Goal: Task Accomplishment & Management: Use online tool/utility

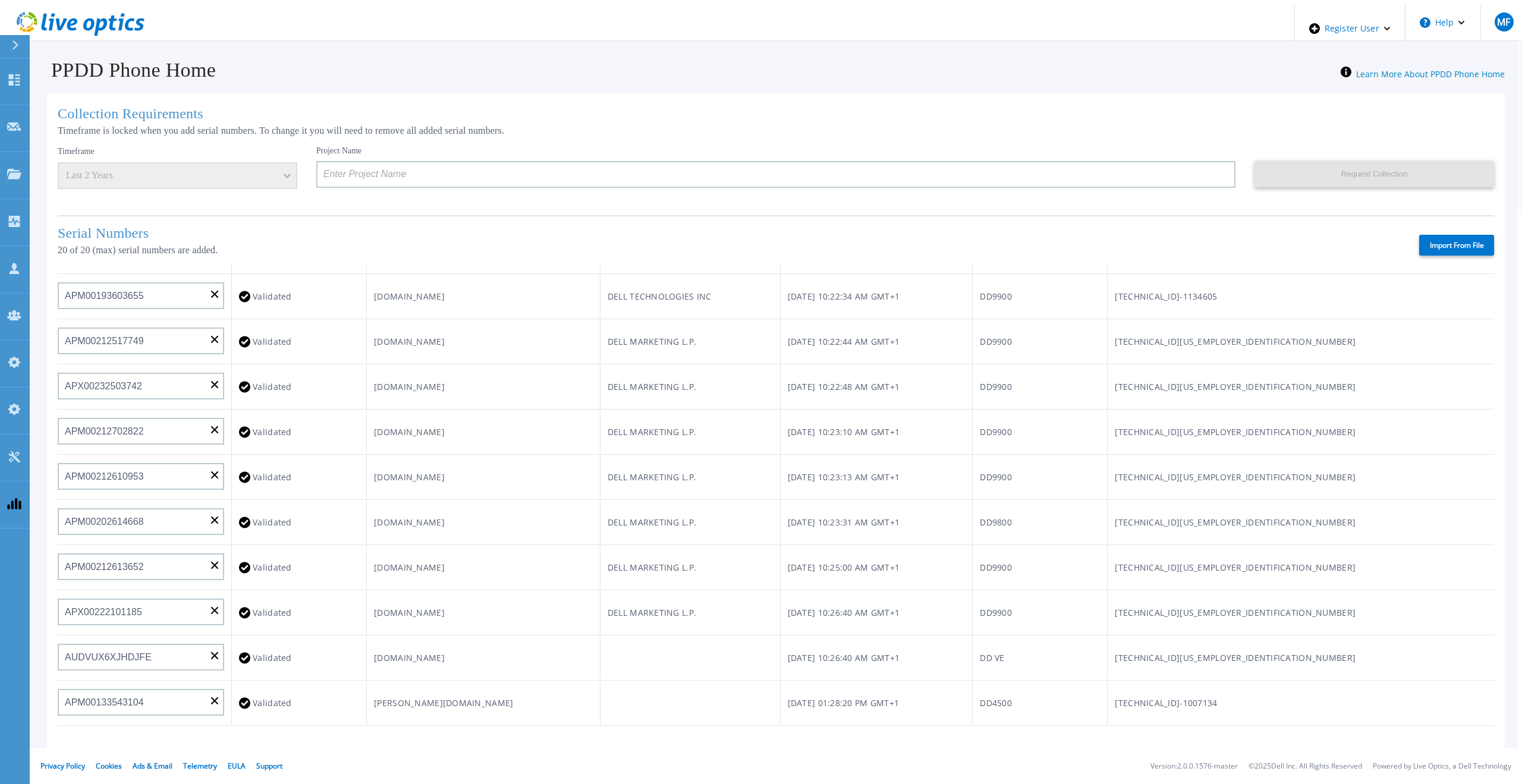
scroll to position [476, 0]
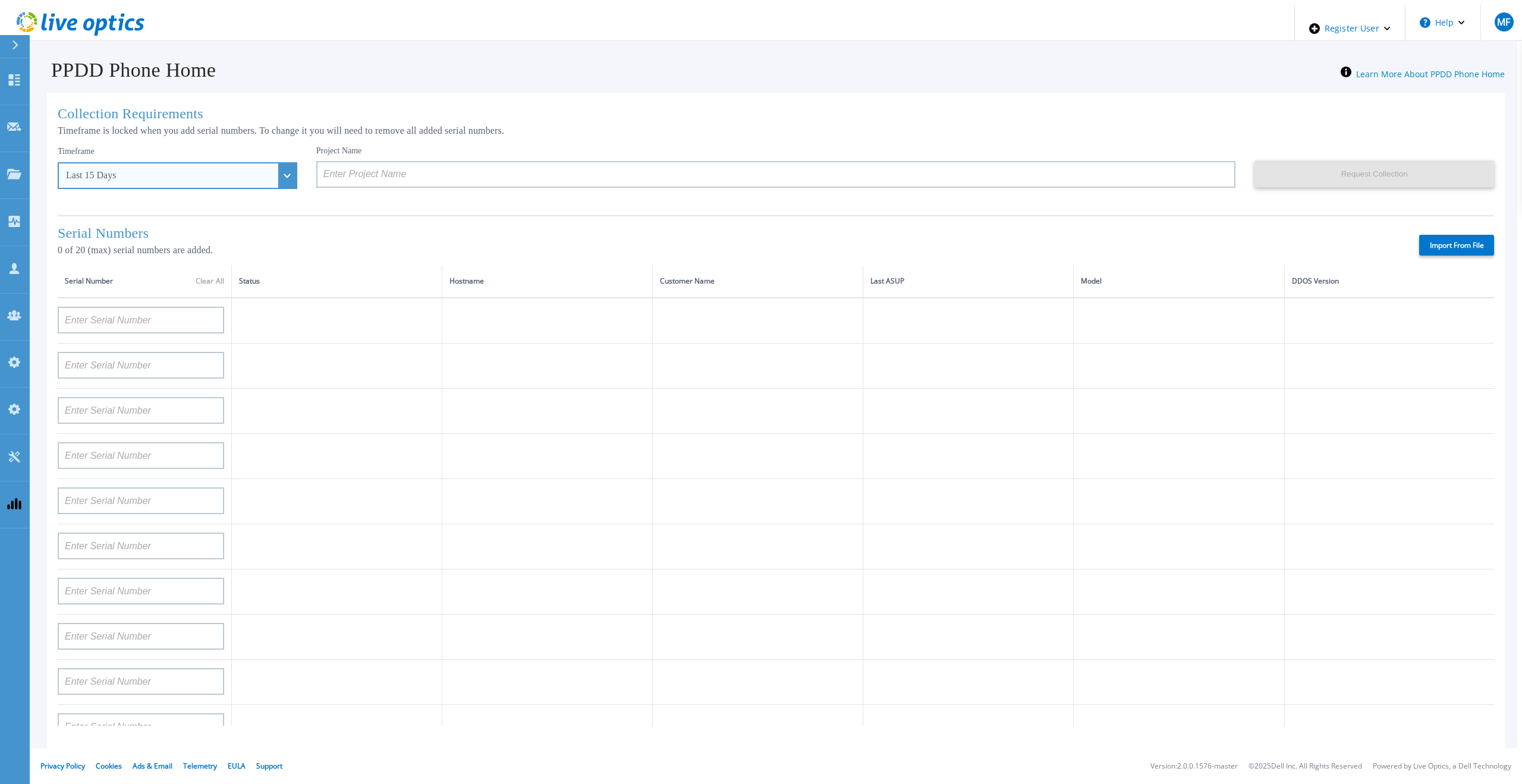
click at [266, 170] on div "Last 15 Days" at bounding box center [177, 175] width 240 height 27
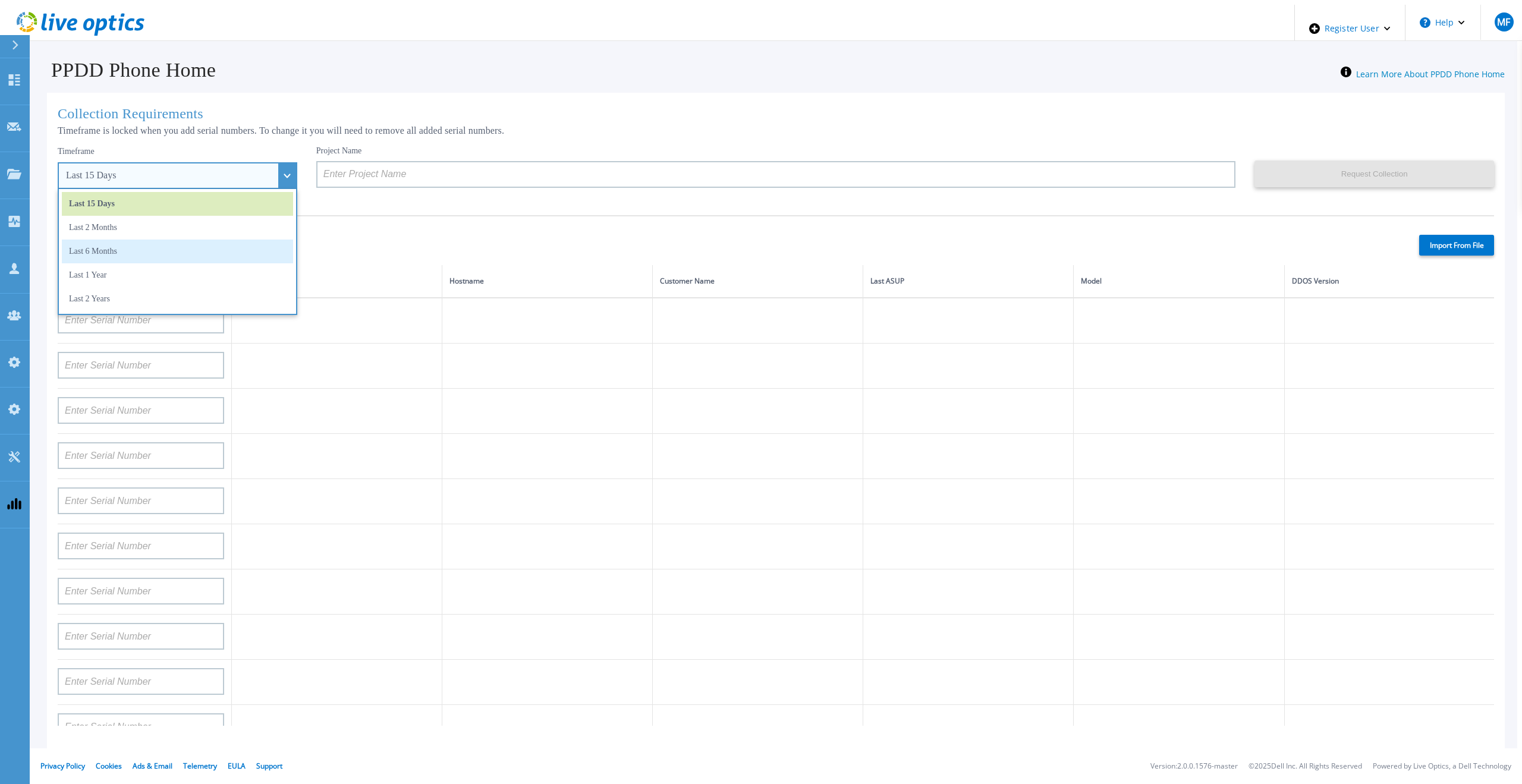
click at [108, 246] on li "Last 6 Months" at bounding box center [177, 251] width 231 height 24
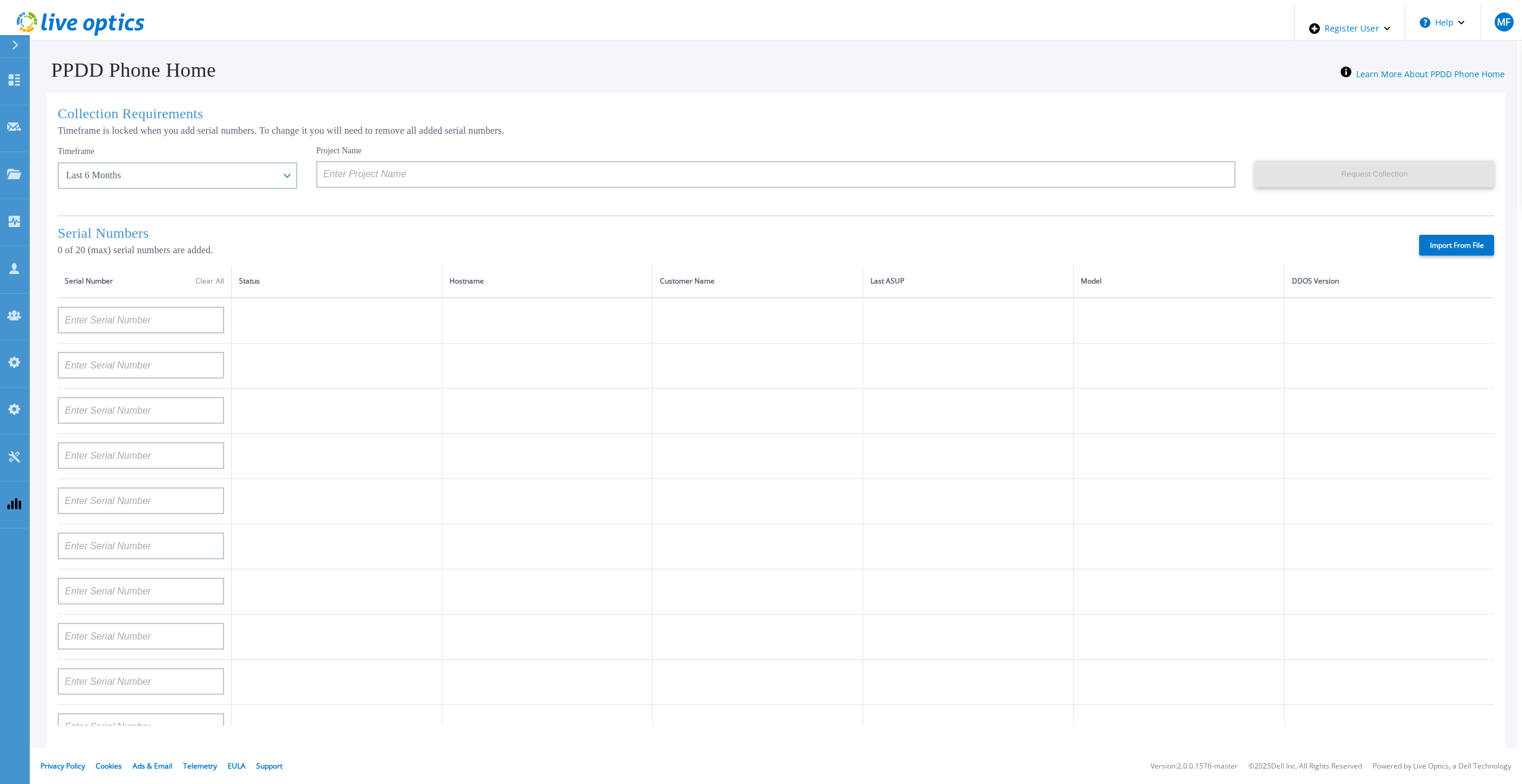
click at [952, 109] on h1 "Collection Requirements" at bounding box center [775, 113] width 1437 height 16
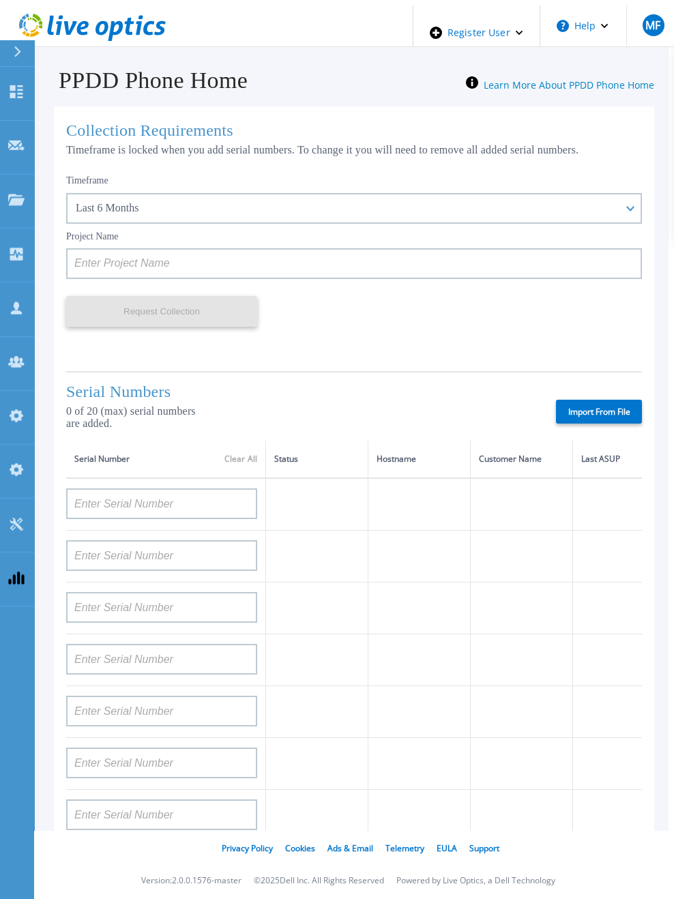
click at [573, 406] on label "Import From File" at bounding box center [599, 411] width 86 height 24
click at [0, 0] on input "Import From File" at bounding box center [0, 0] width 0 height 0
type input "APM00211700095"
type input "APX00232503747"
type input "APM00214914093"
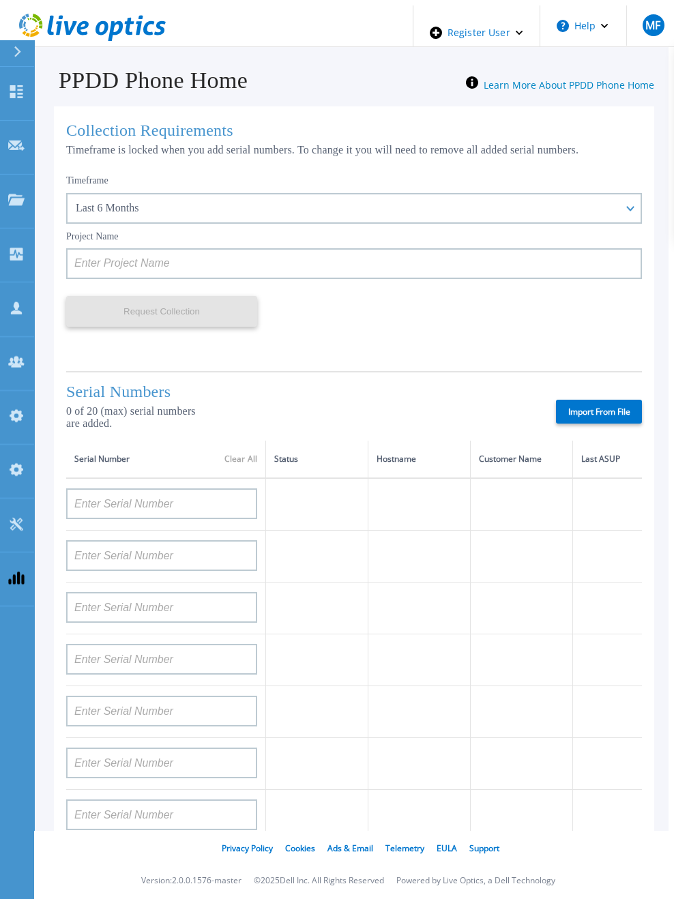
type input "APM00171836329"
type input "APM00212026971"
type input "APM00214914094"
type input "APX00234502218"
type input "APM00212018359"
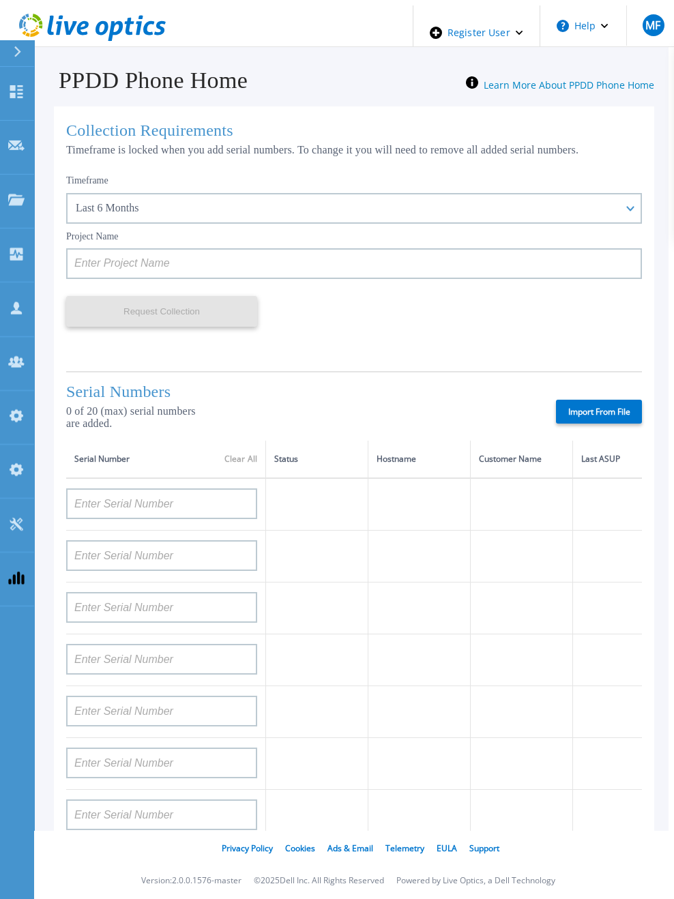
type input "APX00232503745"
type input "APX00232503743"
type input "APM00193603655"
type input "APM00212517749"
type input "APX00232503742"
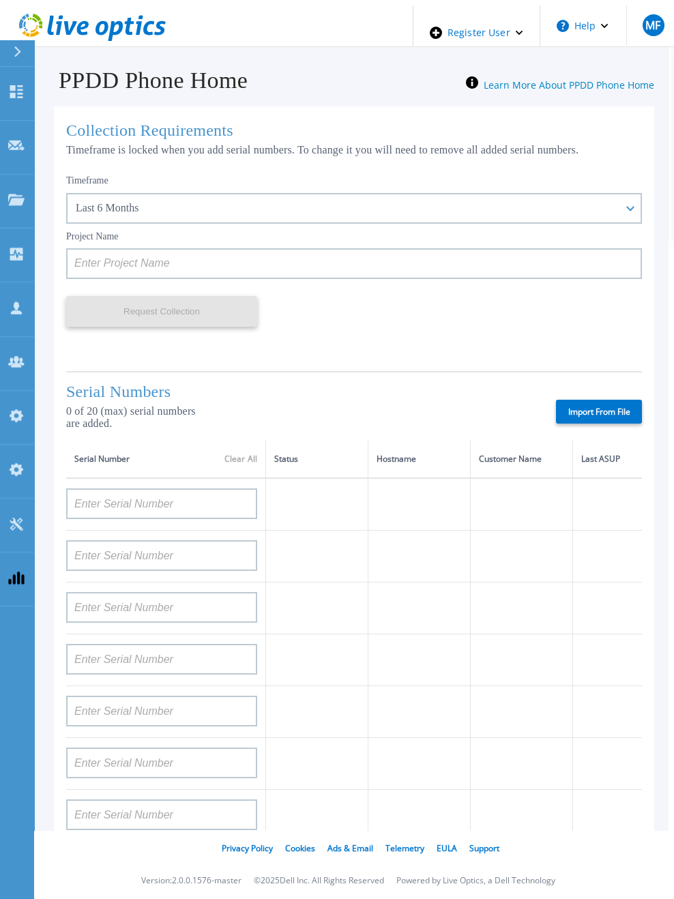
type input "APM00212702822"
type input "APM00212610953"
type input "APM00202614668"
type input "APM00212613652"
type input "APX00222101185"
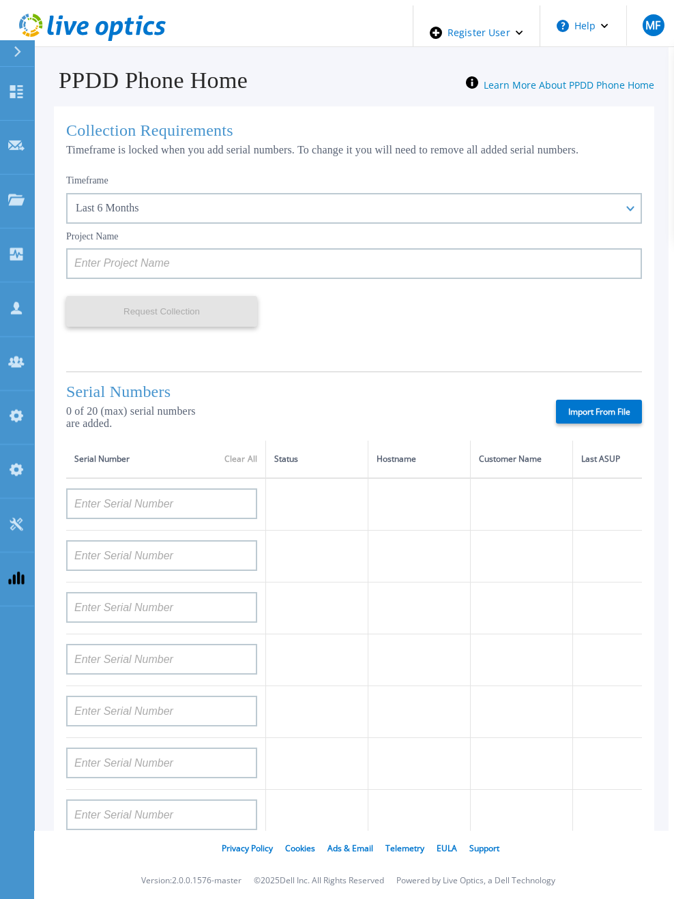
type input "AUDVUX6XJHDJFE"
type input "APM00133543104"
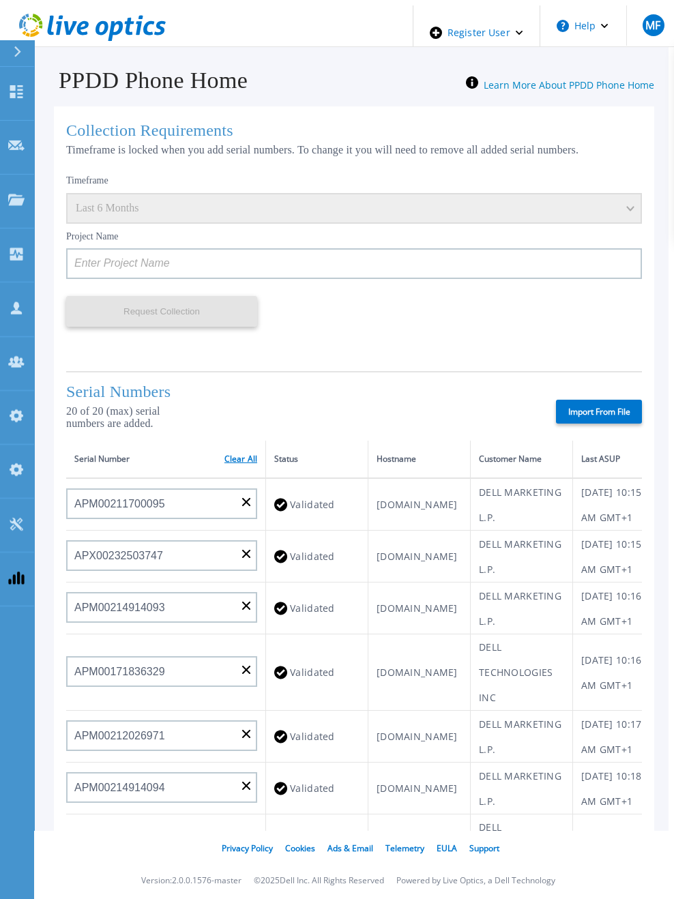
click at [235, 456] on link "Clear All" at bounding box center [240, 459] width 33 height 10
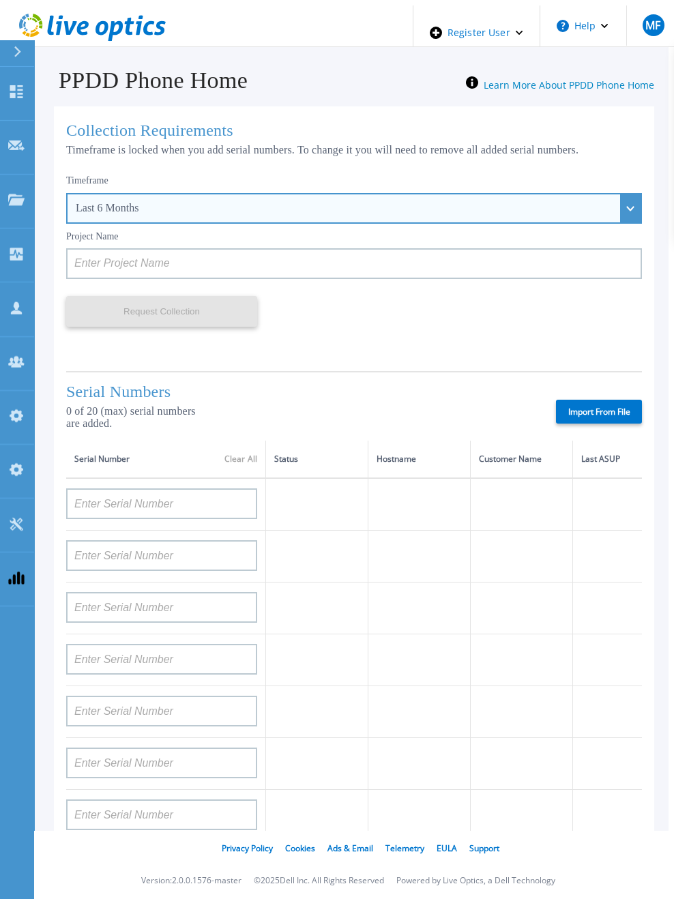
click at [149, 204] on div "Last 6 Months" at bounding box center [346, 208] width 541 height 12
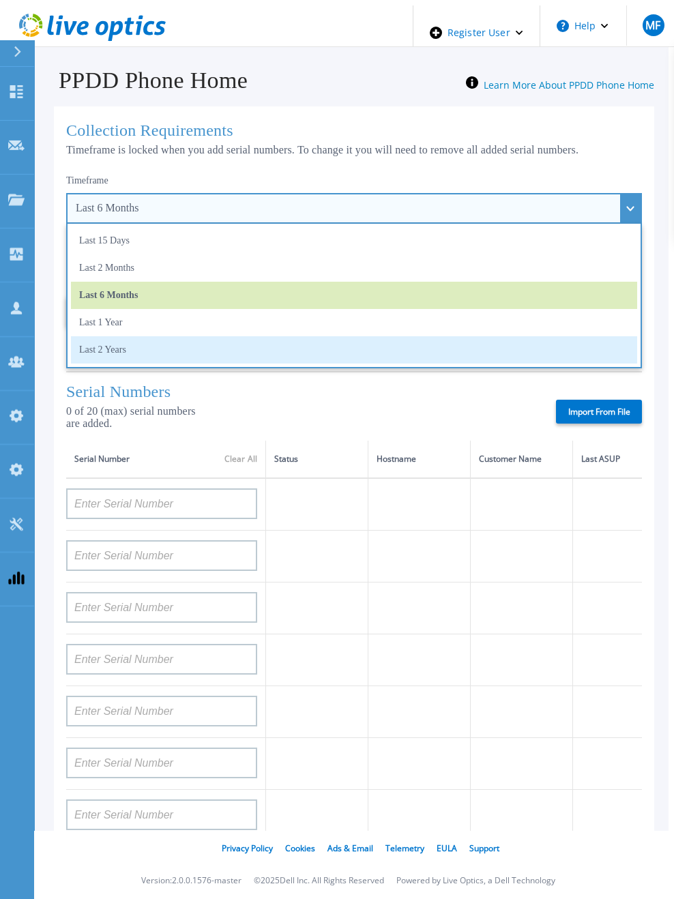
click at [116, 343] on li "Last 2 Years" at bounding box center [354, 349] width 566 height 27
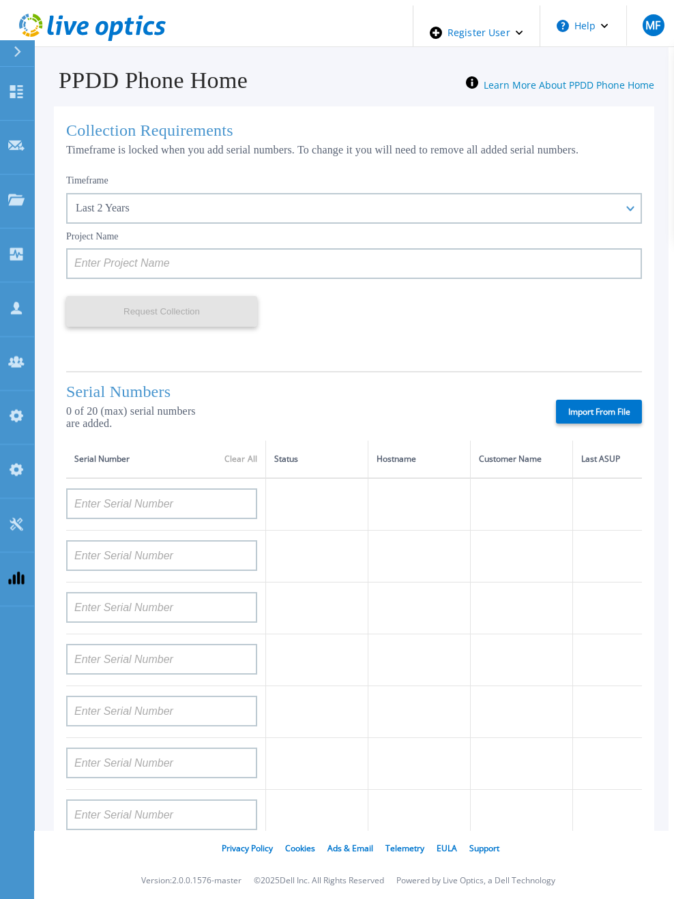
click at [589, 410] on label "Import From File" at bounding box center [599, 411] width 86 height 24
click at [0, 0] on input "Import From File" at bounding box center [0, 0] width 0 height 0
type input "APM00211700095"
type input "APX00232503747"
type input "APM00214914093"
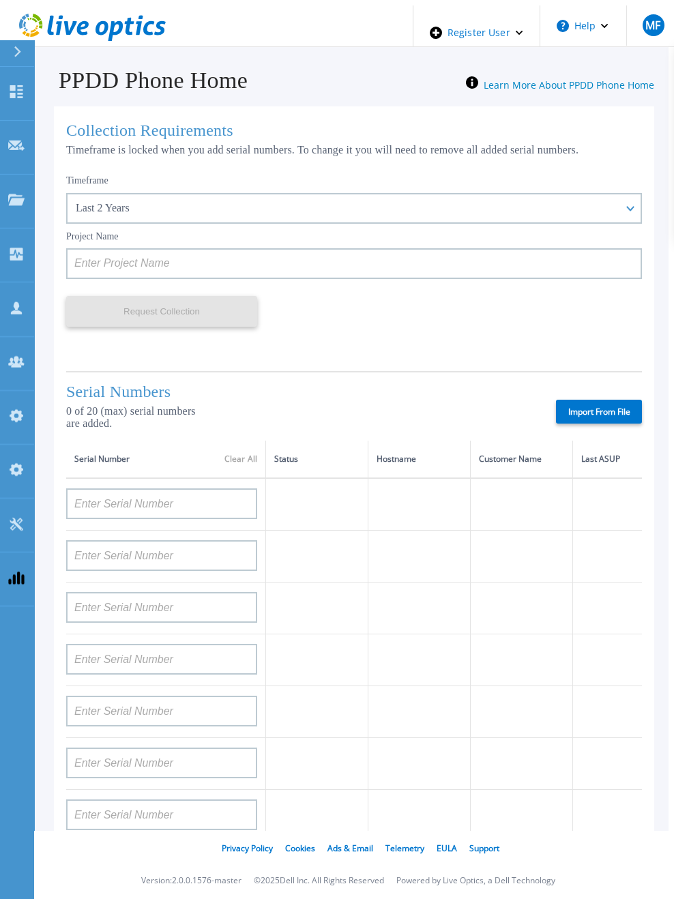
type input "APM00171836329"
type input "APM00212026971"
type input "APM00214914094"
type input "APX00234502218"
type input "APM00212018359"
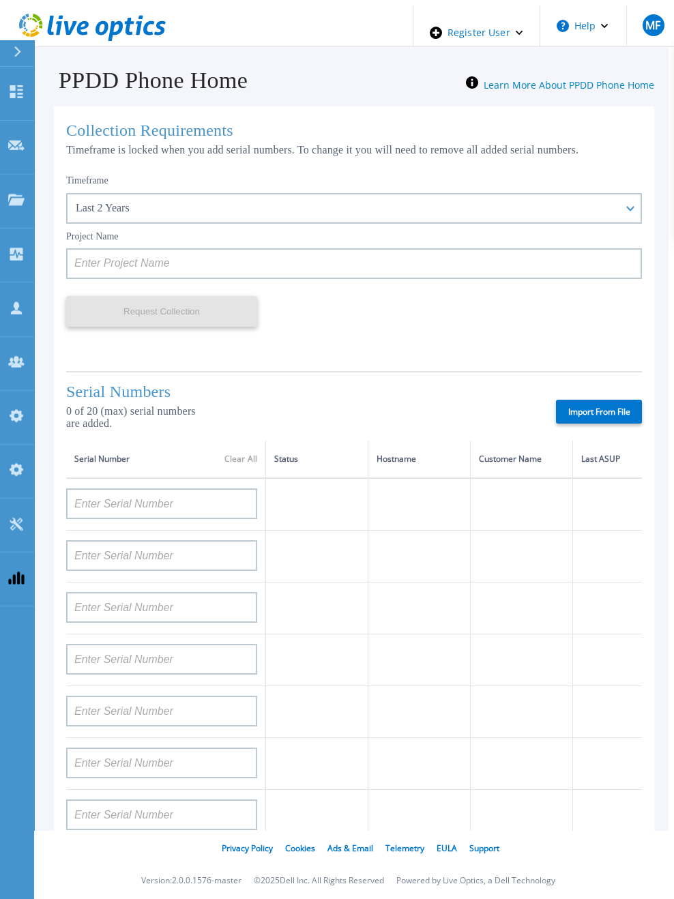
type input "APX00232503745"
type input "APX00232503743"
type input "APM00193603655"
type input "APM00212517749"
type input "APX00232503742"
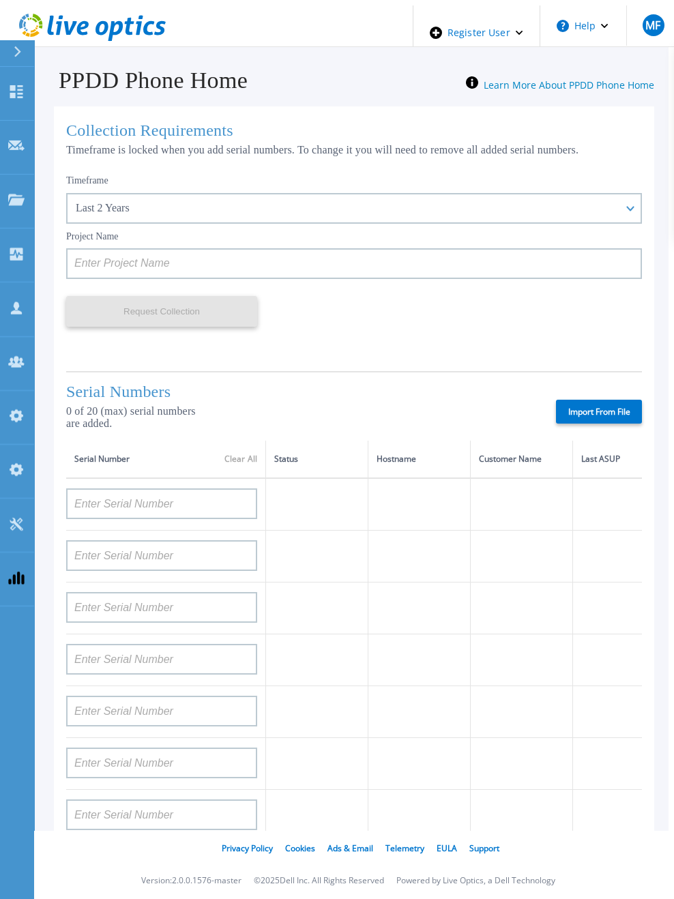
type input "APM00212702822"
type input "APM00212610953"
type input "APM00202614668"
type input "APM00212613652"
type input "APX00222101185"
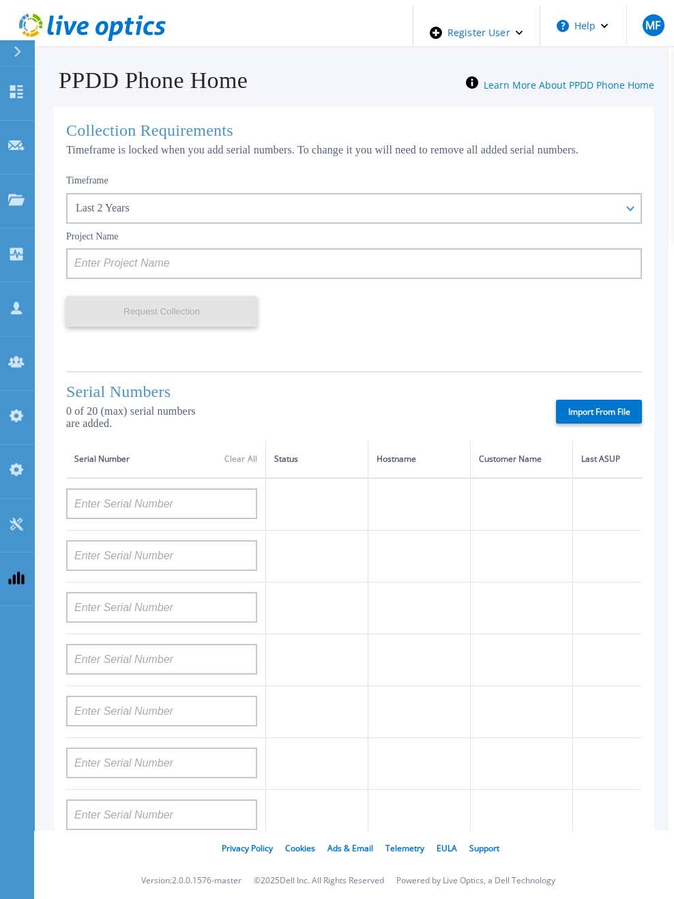
type input "AUDVUX6XJHDJFE"
type input "APM00133543104"
